Goal: Check status

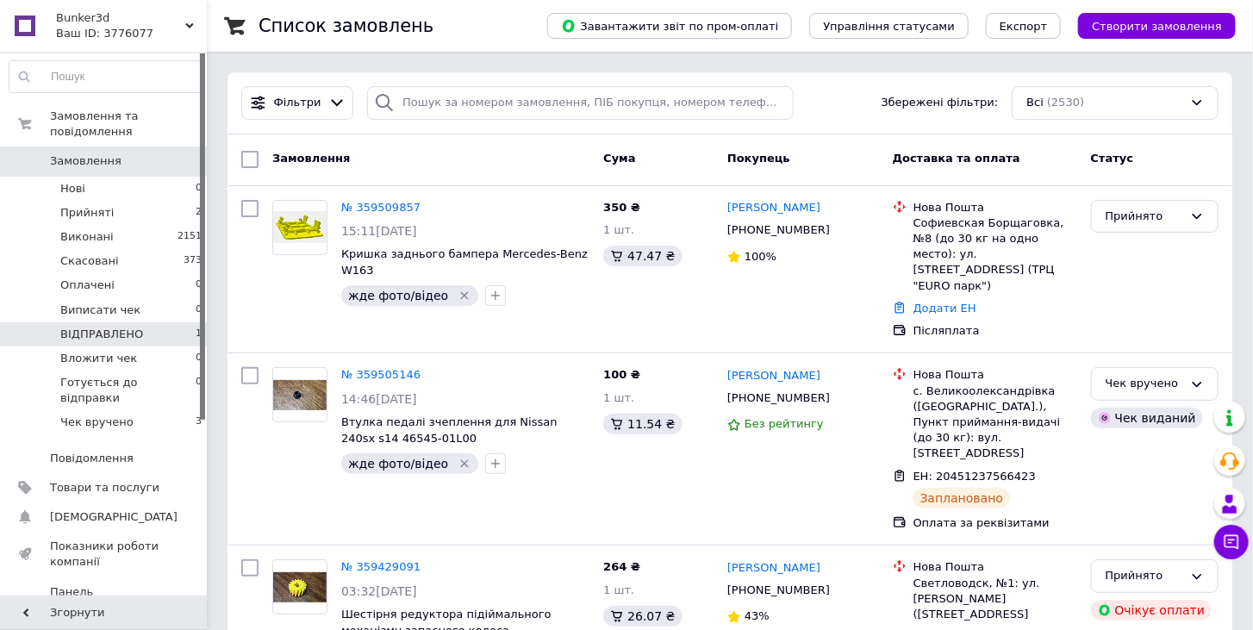
click at [115, 327] on span "ВІДПРАВЛЕНО" at bounding box center [101, 335] width 83 height 16
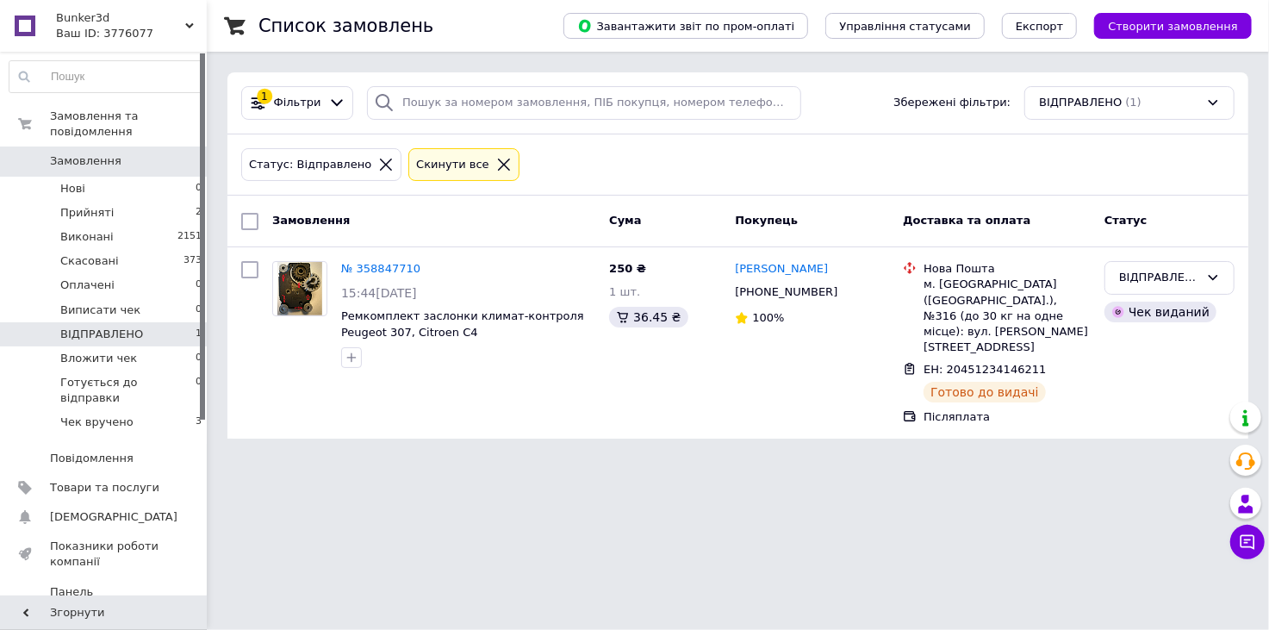
click at [440, 165] on div "Cкинути все" at bounding box center [453, 165] width 80 height 18
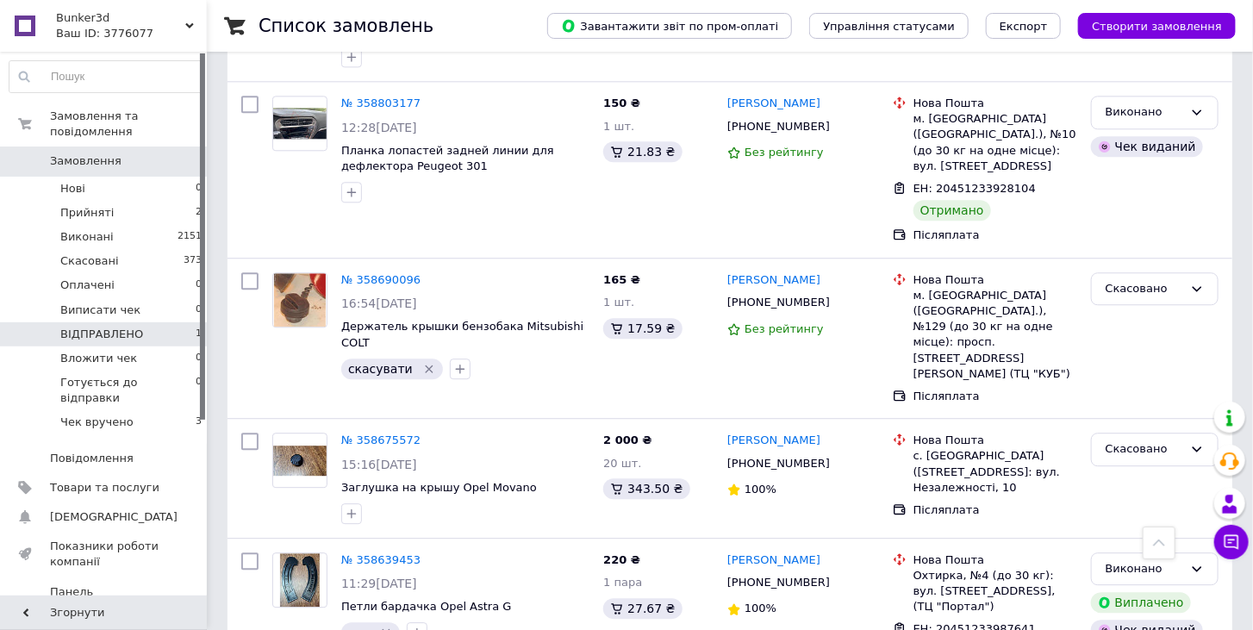
scroll to position [1819, 0]
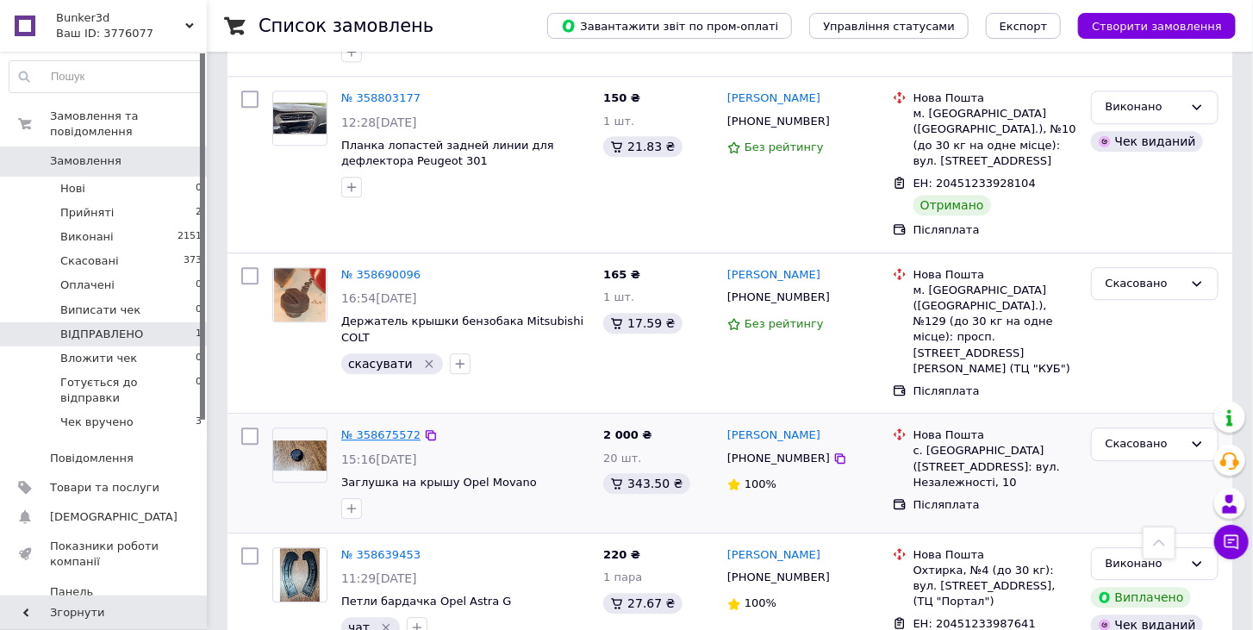
click at [377, 428] on link "№ 358675572" at bounding box center [380, 434] width 79 height 13
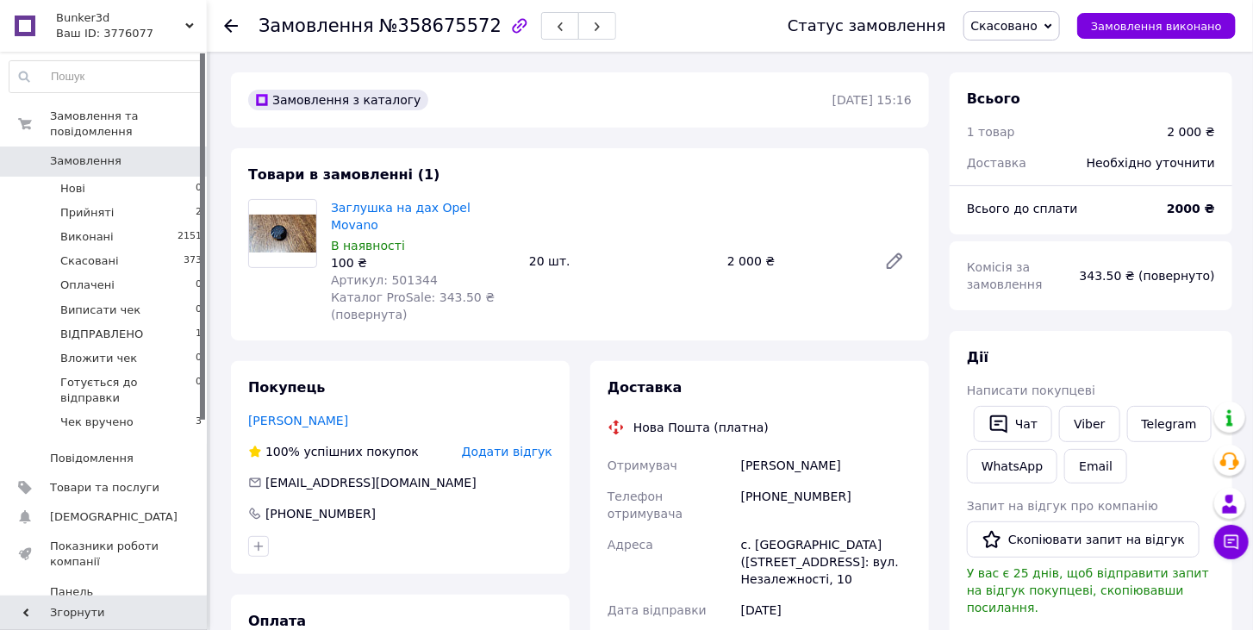
scroll to position [75, 0]
click at [72, 153] on span "Замовлення" at bounding box center [86, 161] width 72 height 16
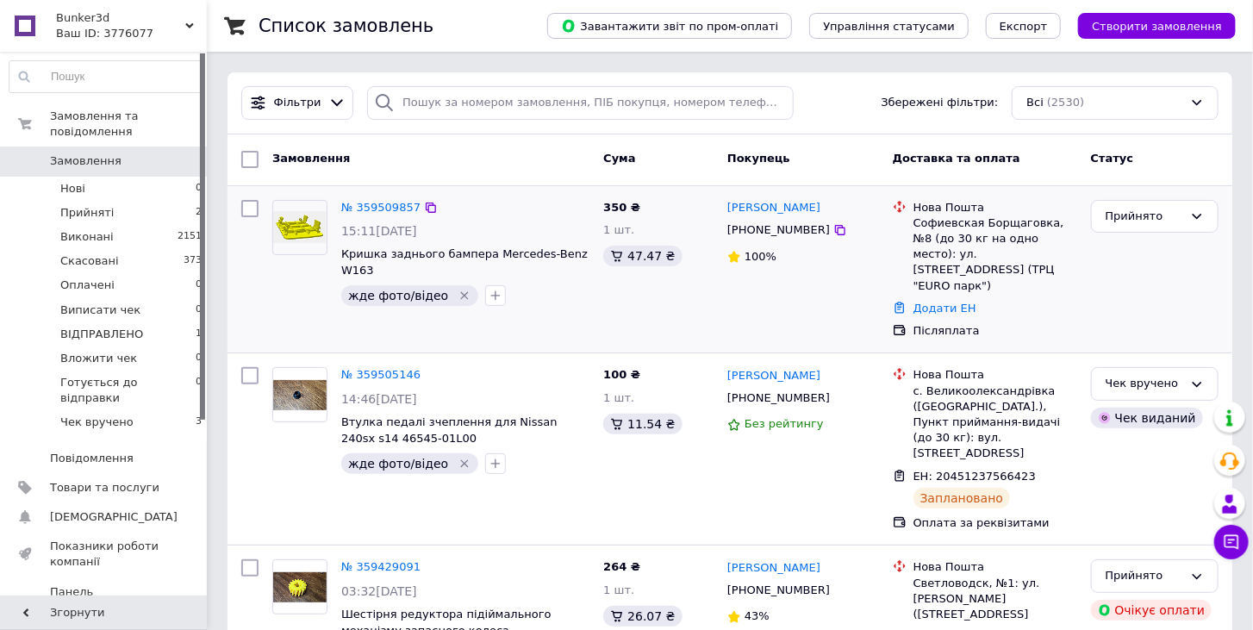
click at [476, 315] on div "№ 359509857 15:11[DATE] Кришка заднього бампера Mercedes-Benz W163 жде фото/від…" at bounding box center [430, 269] width 331 height 153
click at [83, 130] on link "Замовлення та повідомлення" at bounding box center [106, 124] width 212 height 45
